Goal: Task Accomplishment & Management: Use online tool/utility

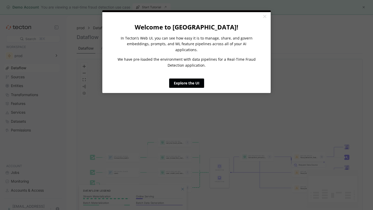
click at [187, 79] on link "Explore the UI" at bounding box center [186, 83] width 35 height 9
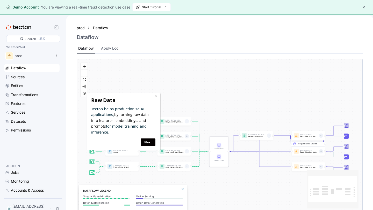
drag, startPoint x: 184, startPoint y: 95, endPoint x: 184, endPoint y: 73, distance: 21.7
click at [184, 73] on div "Batch Data Source transactions_batch Stream Data Source transactions_stream Bat…" at bounding box center [219, 135] width 285 height 153
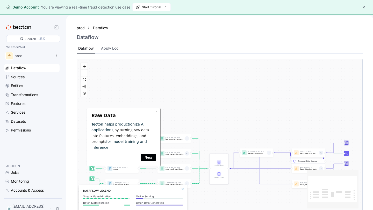
click at [148, 154] on link "Next" at bounding box center [148, 158] width 15 height 8
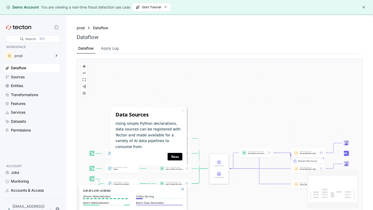
click at [173, 153] on link "Next" at bounding box center [174, 157] width 15 height 8
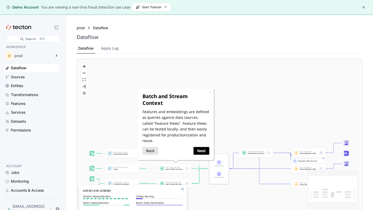
click at [205, 147] on link "Next" at bounding box center [201, 151] width 16 height 8
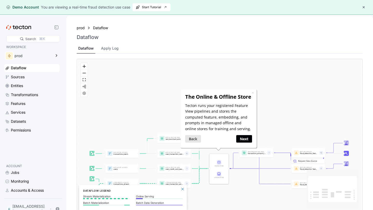
click at [240, 139] on link "Next" at bounding box center [244, 139] width 16 height 8
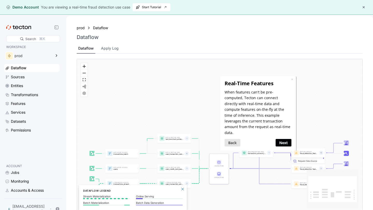
click at [283, 139] on link "Next" at bounding box center [283, 143] width 16 height 8
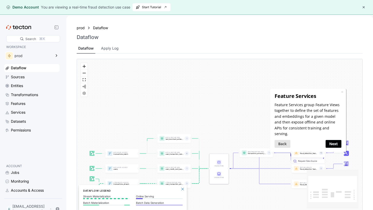
click at [328, 140] on link "Next" at bounding box center [333, 144] width 16 height 8
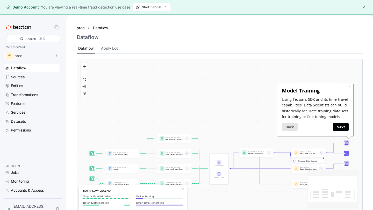
click at [338, 126] on link "Next" at bounding box center [340, 127] width 16 height 8
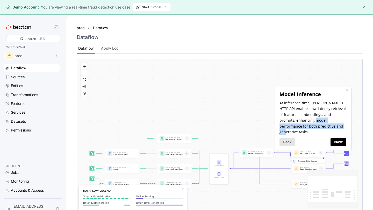
drag, startPoint x: 330, startPoint y: 126, endPoint x: 312, endPoint y: 120, distance: 18.8
click at [312, 120] on p "At inference time, Tecton's HTTP API enables low-latency retrieval of features,…" at bounding box center [312, 117] width 67 height 35
click at [335, 138] on link "Next" at bounding box center [338, 142] width 16 height 8
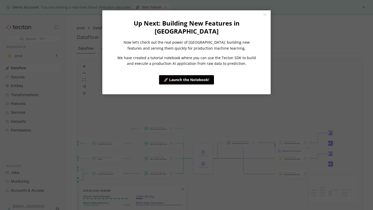
drag, startPoint x: 323, startPoint y: 135, endPoint x: 286, endPoint y: 96, distance: 53.1
click at [194, 75] on link "🚀 Launch the Notebook!" at bounding box center [186, 79] width 55 height 9
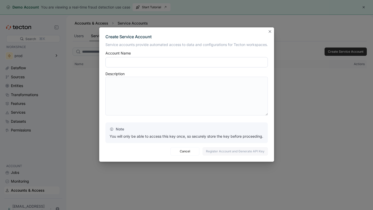
click at [223, 59] on input "text" at bounding box center [186, 62] width 162 height 10
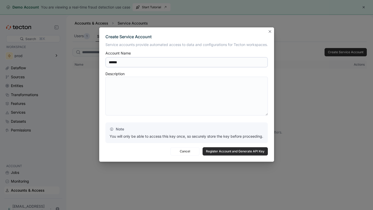
click at [210, 152] on span "Register Account and Generate API Key" at bounding box center [235, 152] width 58 height 8
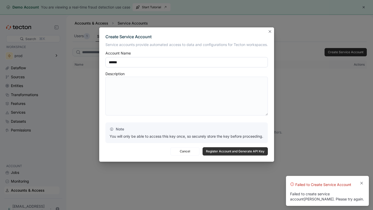
drag, startPoint x: 132, startPoint y: 64, endPoint x: 101, endPoint y: 63, distance: 30.5
click at [101, 63] on div "Create Service Account Service accounts provide automated access to data and co…" at bounding box center [186, 94] width 175 height 135
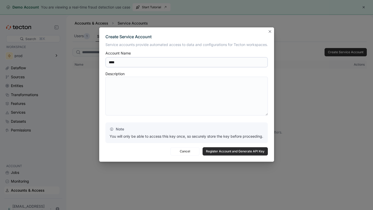
click at [223, 151] on span "Register Account and Generate API Key" at bounding box center [235, 152] width 58 height 8
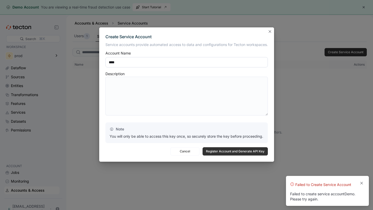
drag, startPoint x: 137, startPoint y: 66, endPoint x: 70, endPoint y: 57, distance: 67.1
click at [70, 57] on div "Create Service Account Service accounts provide automated access to data and co…" at bounding box center [186, 105] width 373 height 210
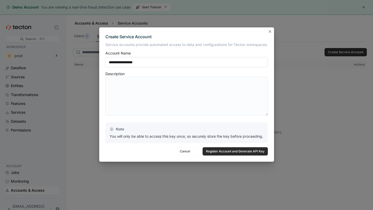
type input "**********"
click at [247, 150] on span "Register Account and Generate API Key" at bounding box center [235, 152] width 58 height 8
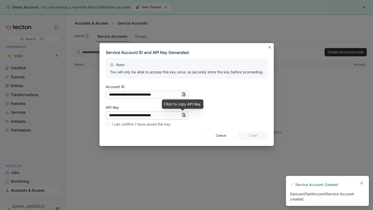
click at [182, 116] on icon "Info" at bounding box center [183, 115] width 4 height 4
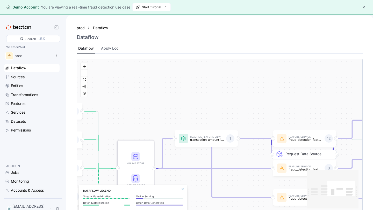
click at [23, 77] on div "Sources" at bounding box center [18, 77] width 14 height 6
